Goal: Task Accomplishment & Management: Manage account settings

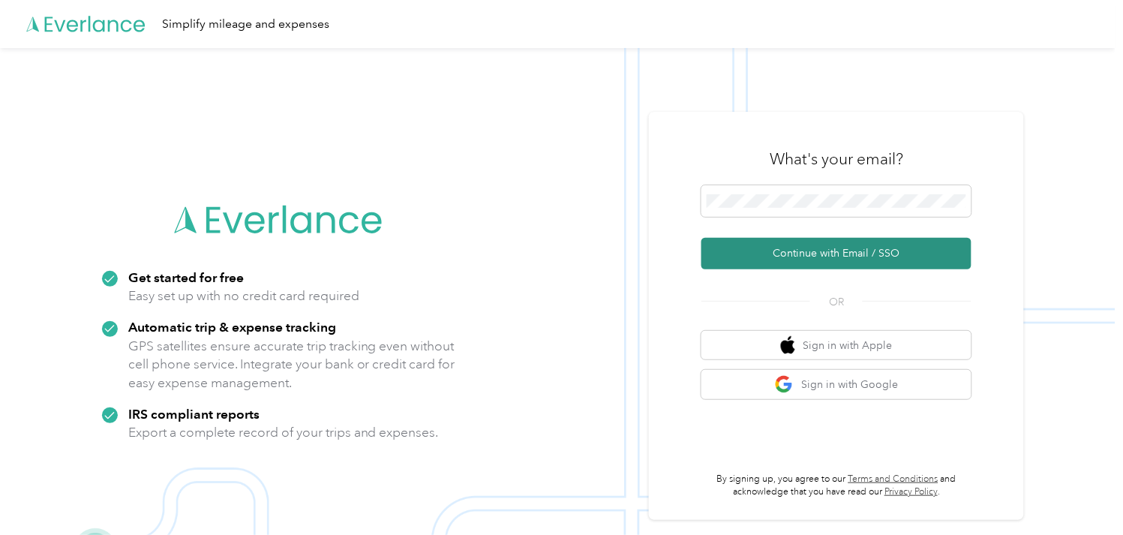
click at [797, 245] on button "Continue with Email / SSO" at bounding box center [836, 254] width 270 height 32
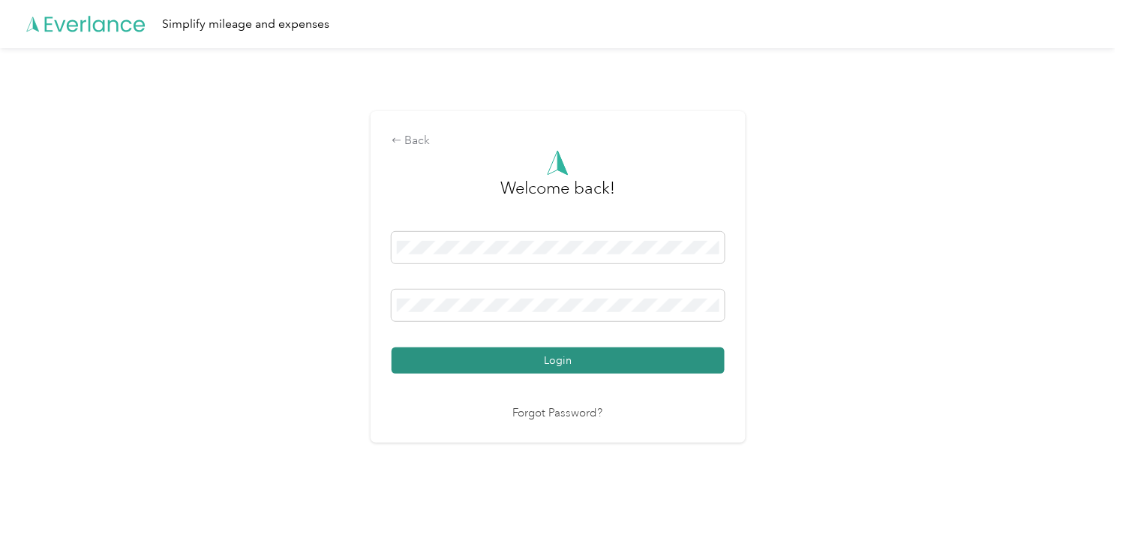
click at [497, 351] on button "Login" at bounding box center [558, 360] width 333 height 26
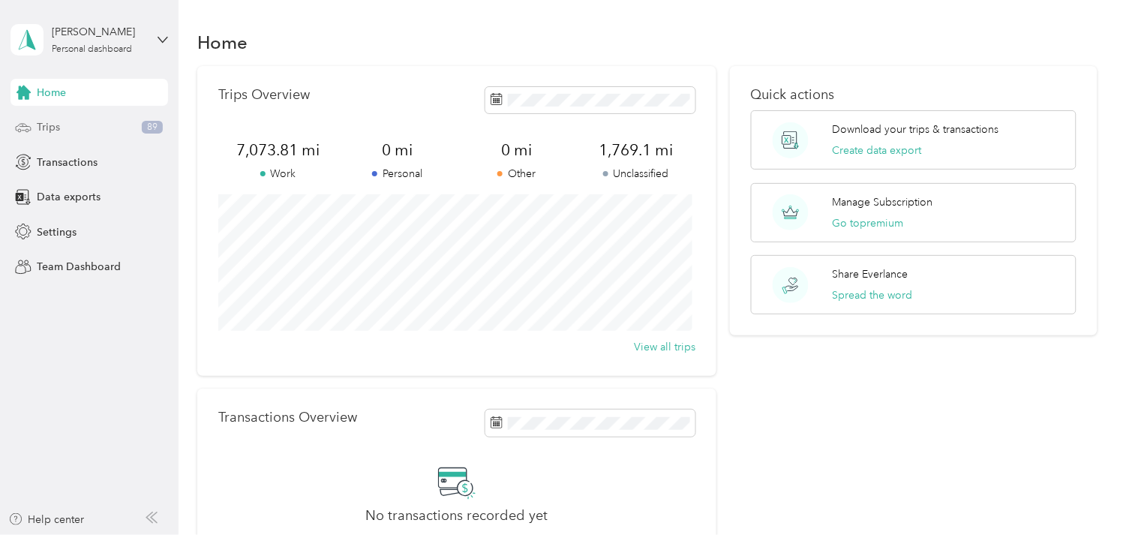
click at [54, 130] on span "Trips" at bounding box center [48, 127] width 23 height 16
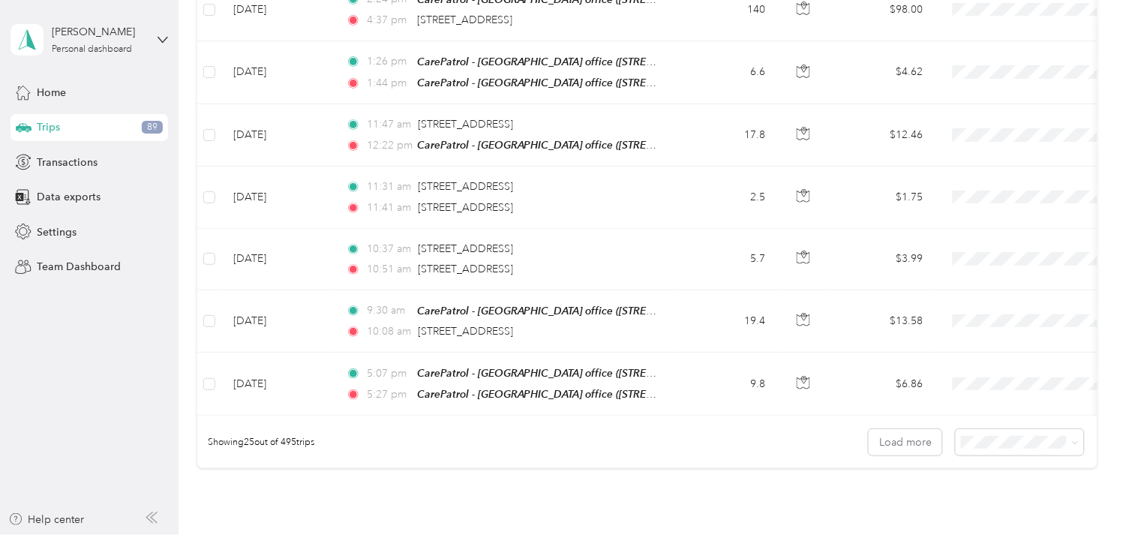
scroll to position [1533, 0]
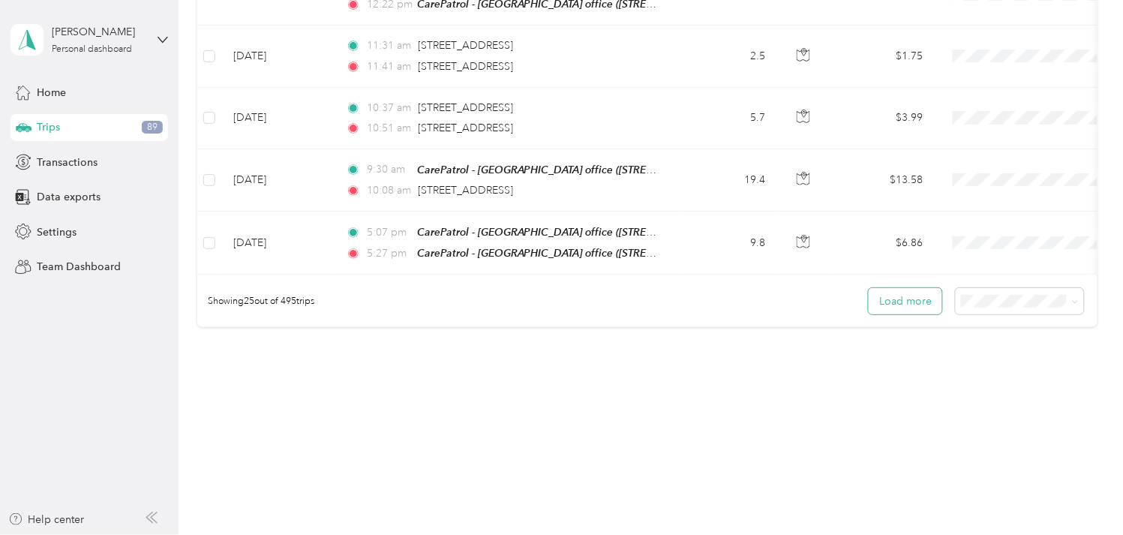
click at [903, 301] on button "Load more" at bounding box center [906, 301] width 74 height 26
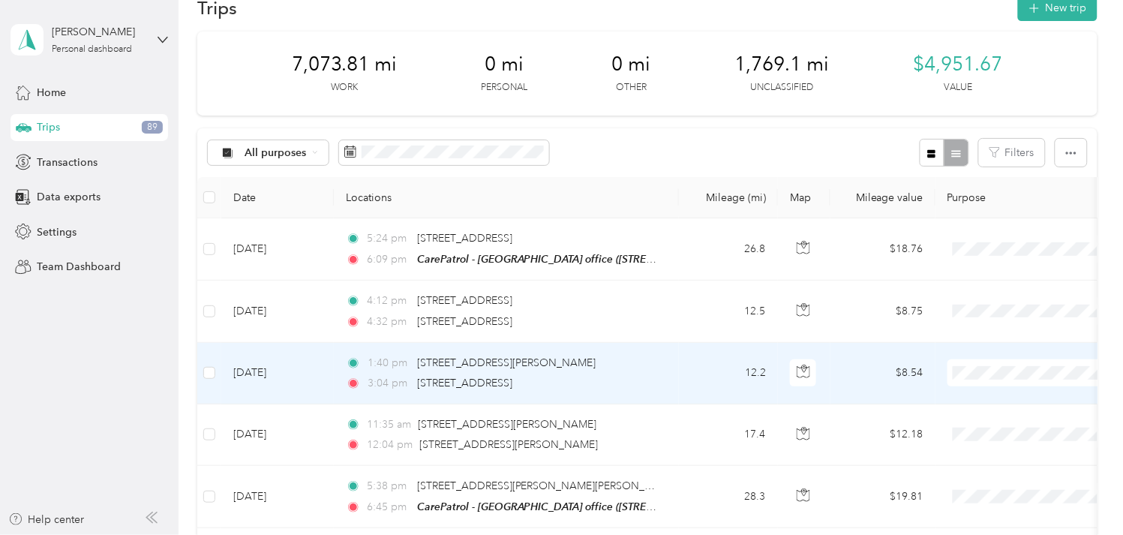
scroll to position [33, 0]
